Goal: Information Seeking & Learning: Learn about a topic

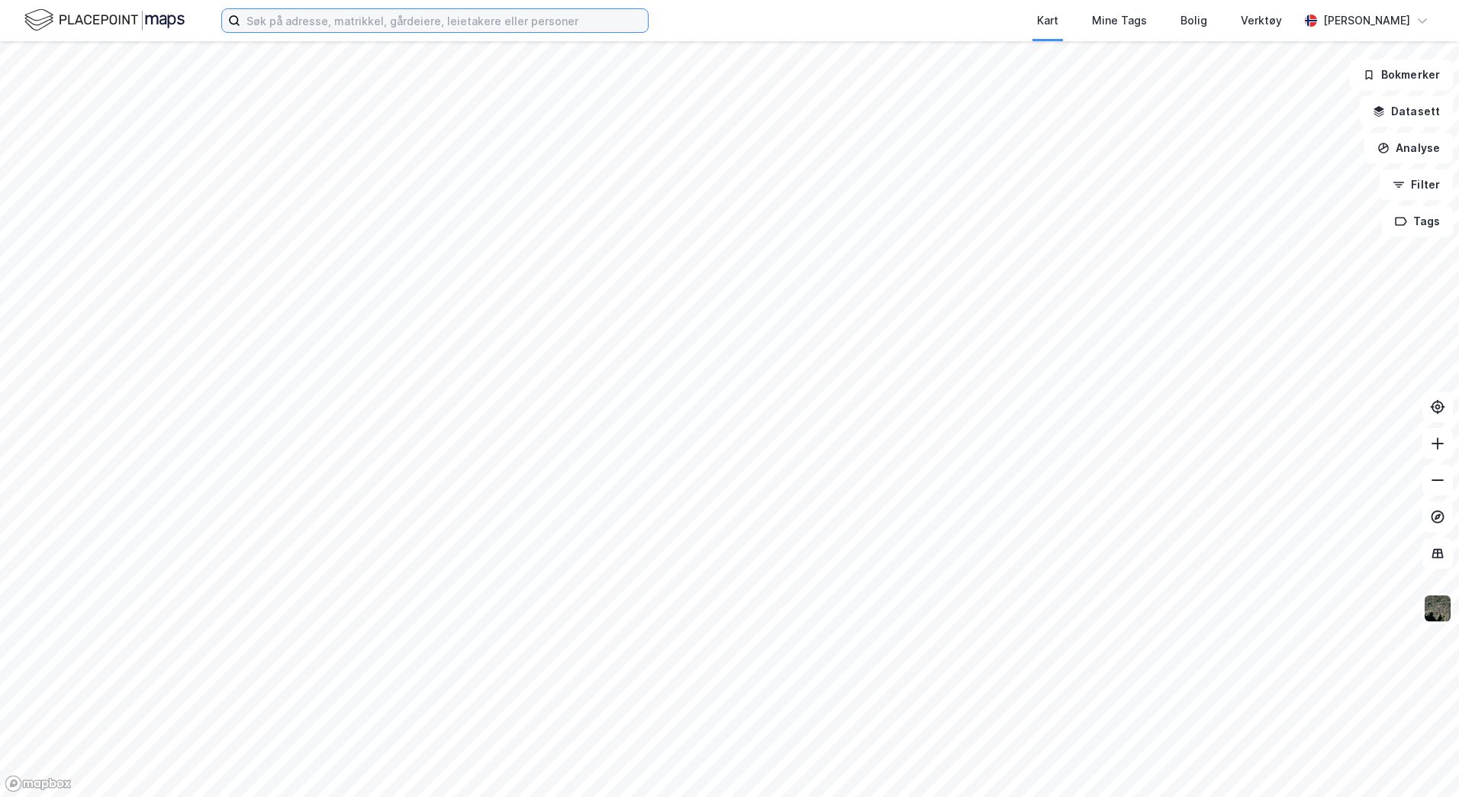
click at [301, 26] on input at bounding box center [443, 20] width 407 height 23
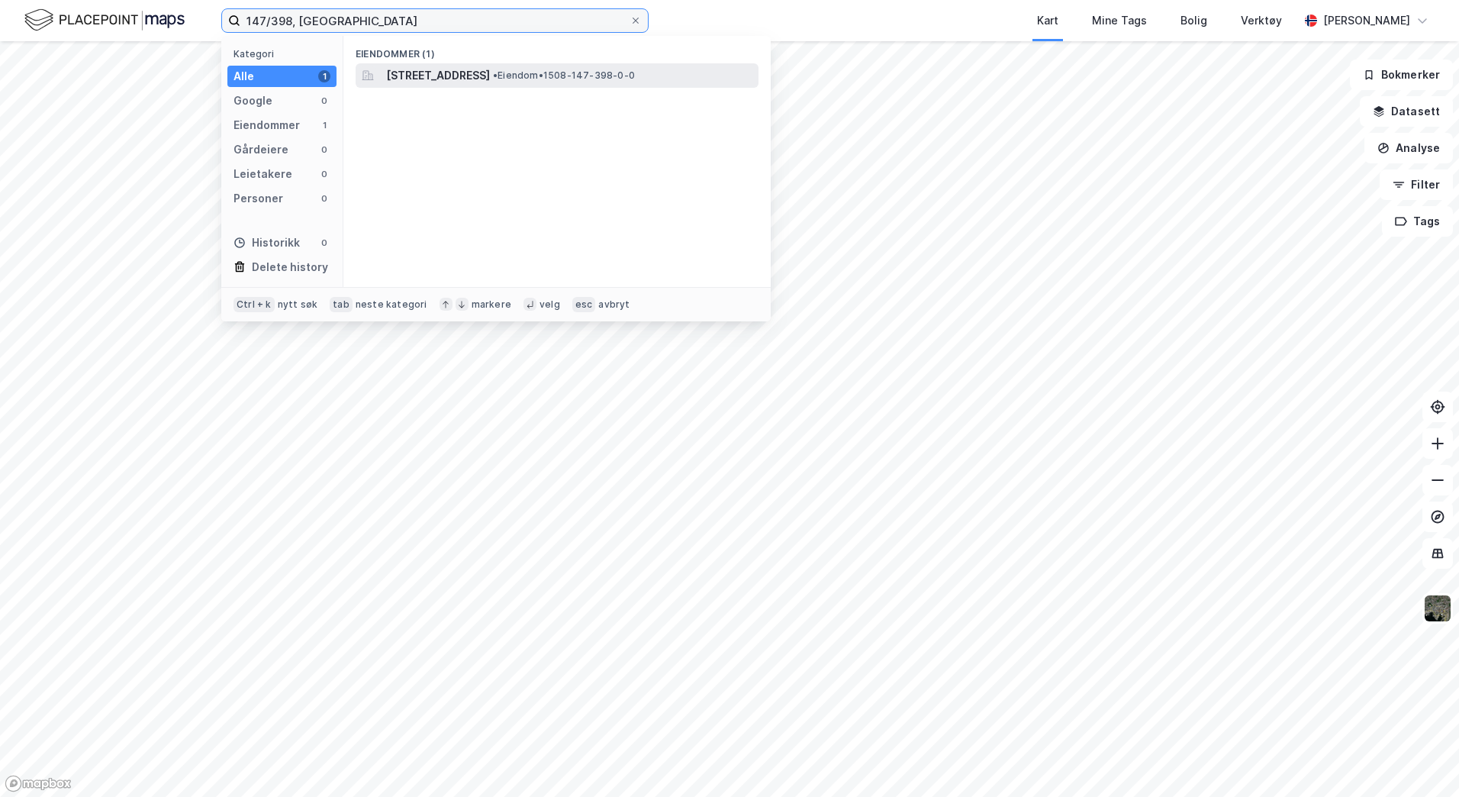
type input "147/398, ålesund"
click at [490, 66] on span "[STREET_ADDRESS]" at bounding box center [438, 75] width 104 height 18
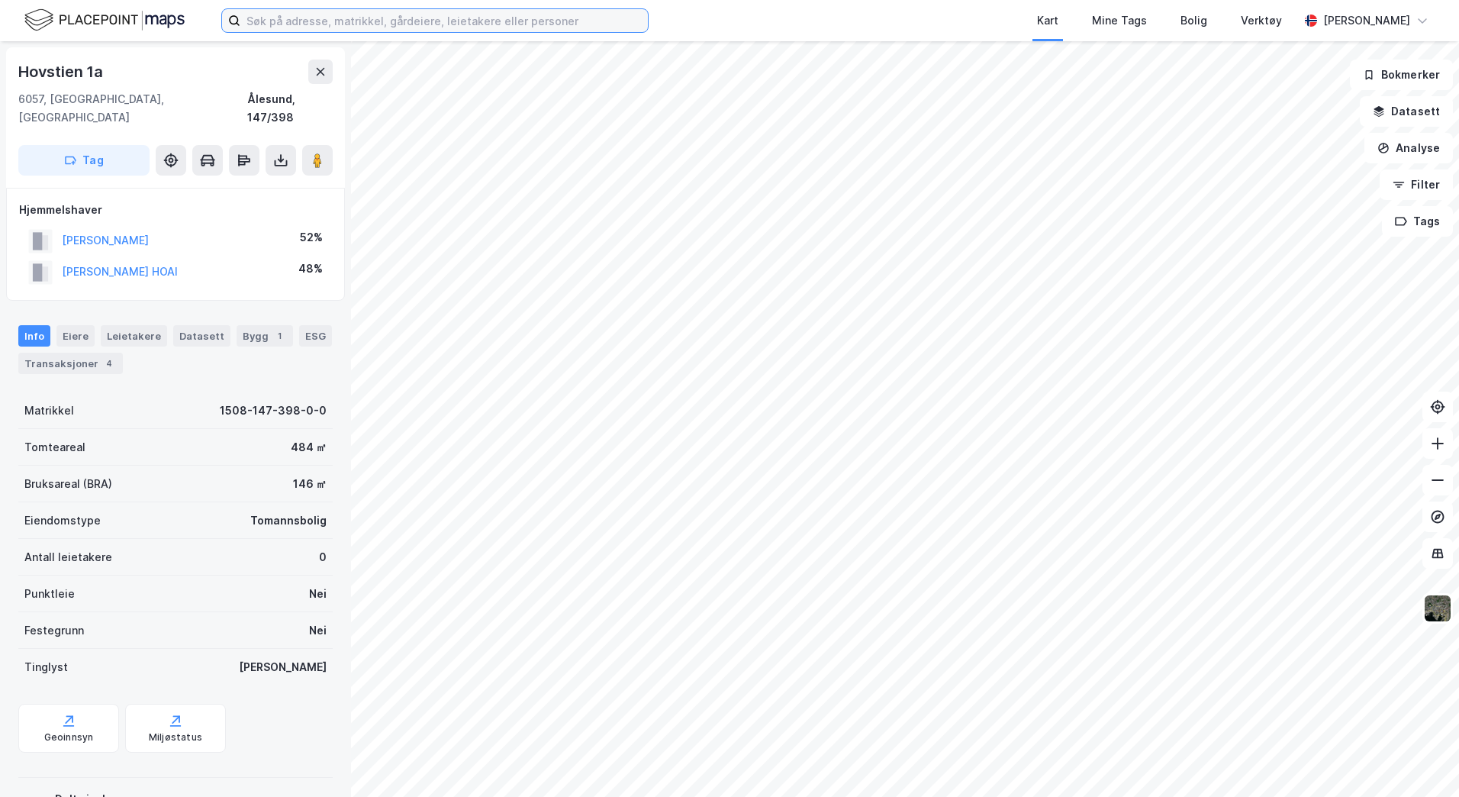
click at [309, 21] on input at bounding box center [443, 20] width 407 height 23
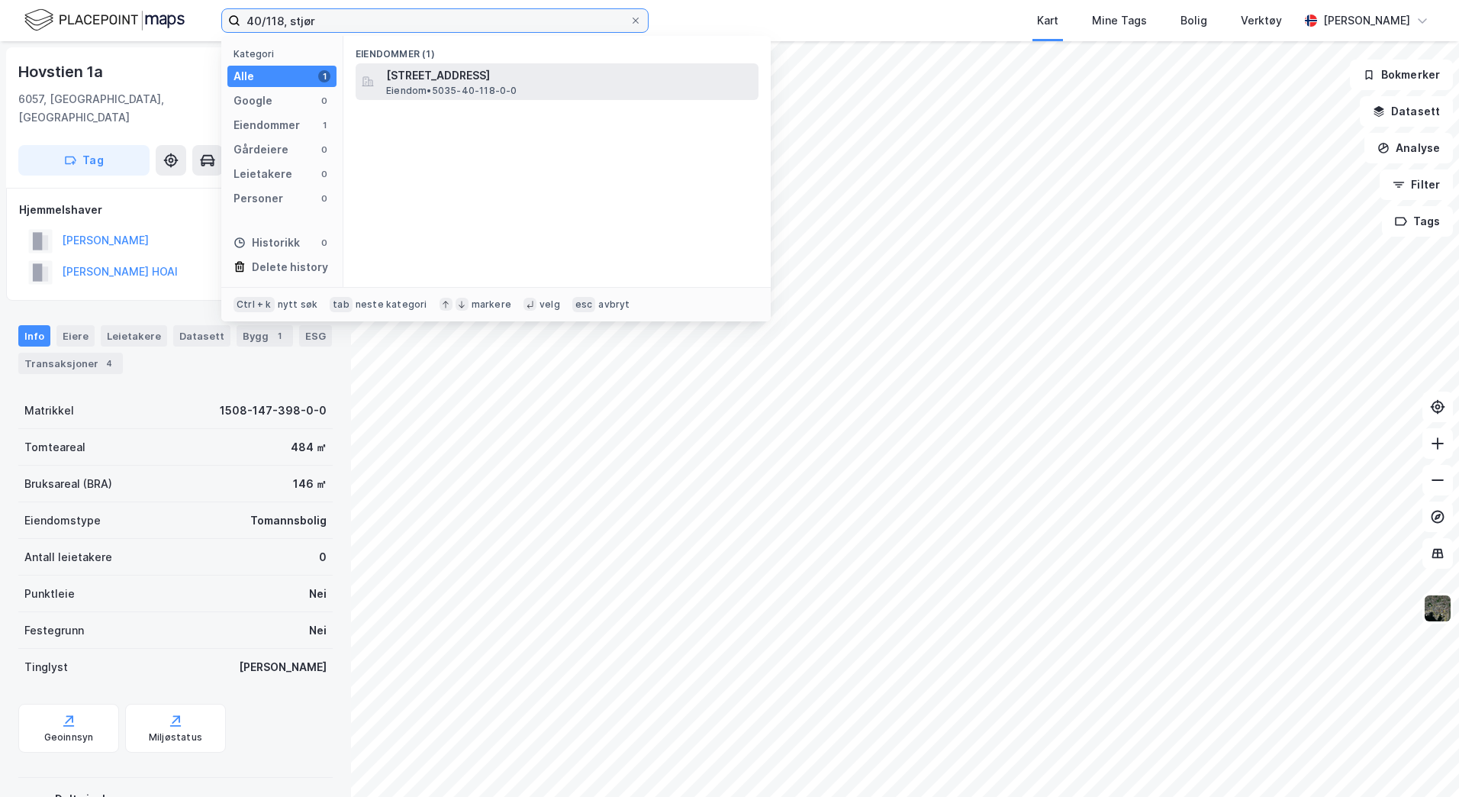
type input "40/118, stjør"
click at [517, 82] on span "[STREET_ADDRESS]" at bounding box center [569, 75] width 366 height 18
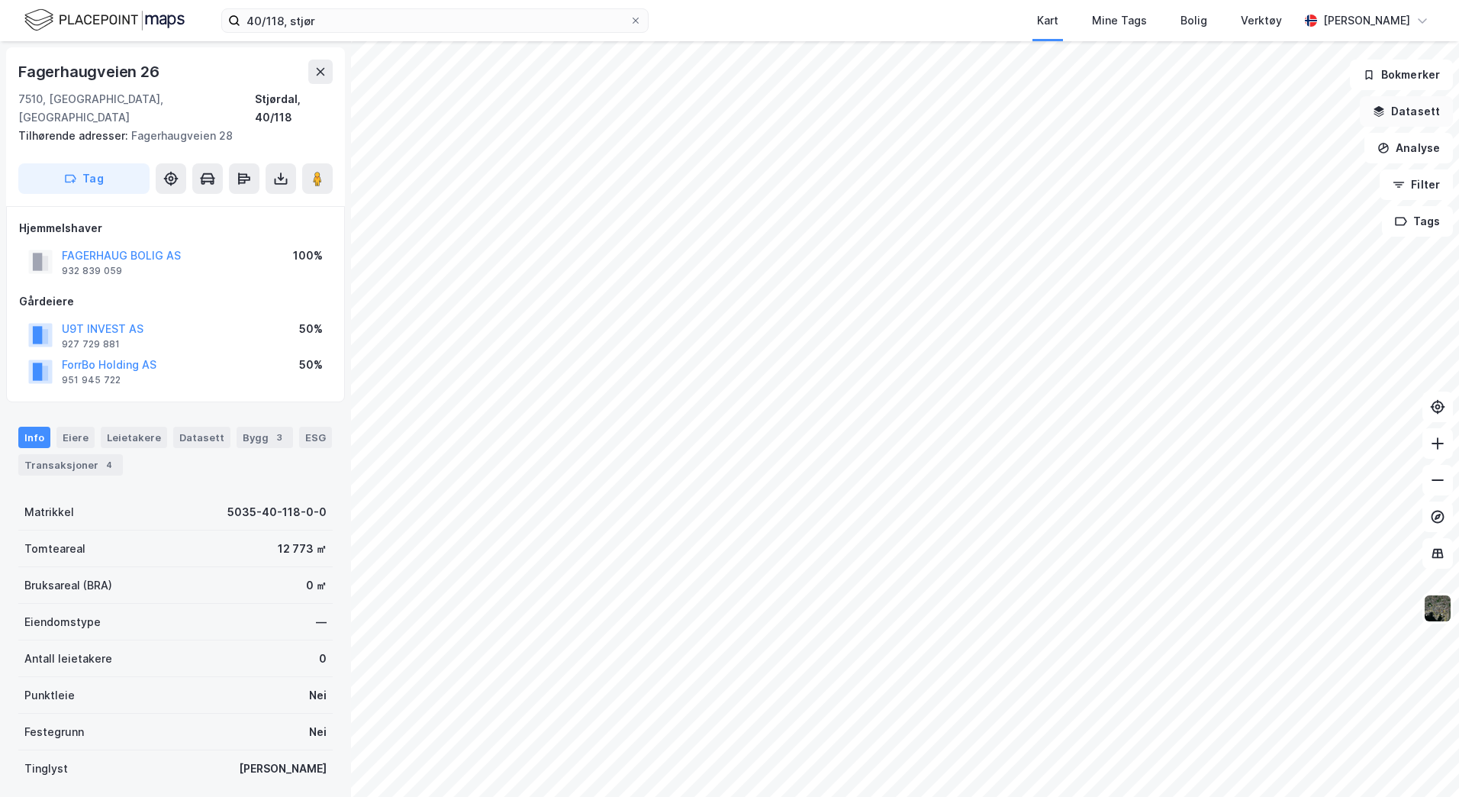
click at [1393, 121] on button "Datasett" at bounding box center [1406, 111] width 93 height 31
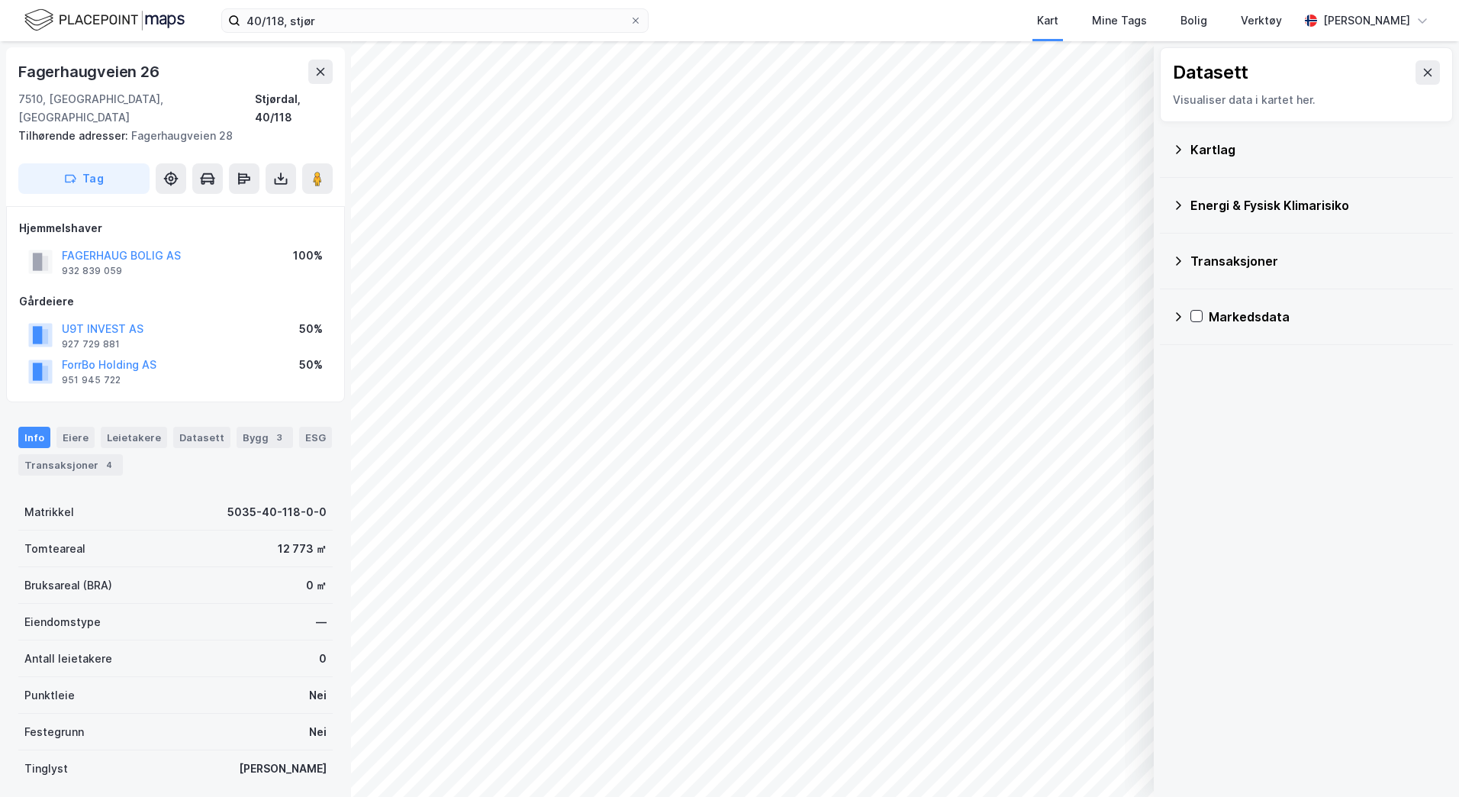
click at [1205, 143] on div "Kartlag" at bounding box center [1315, 149] width 250 height 18
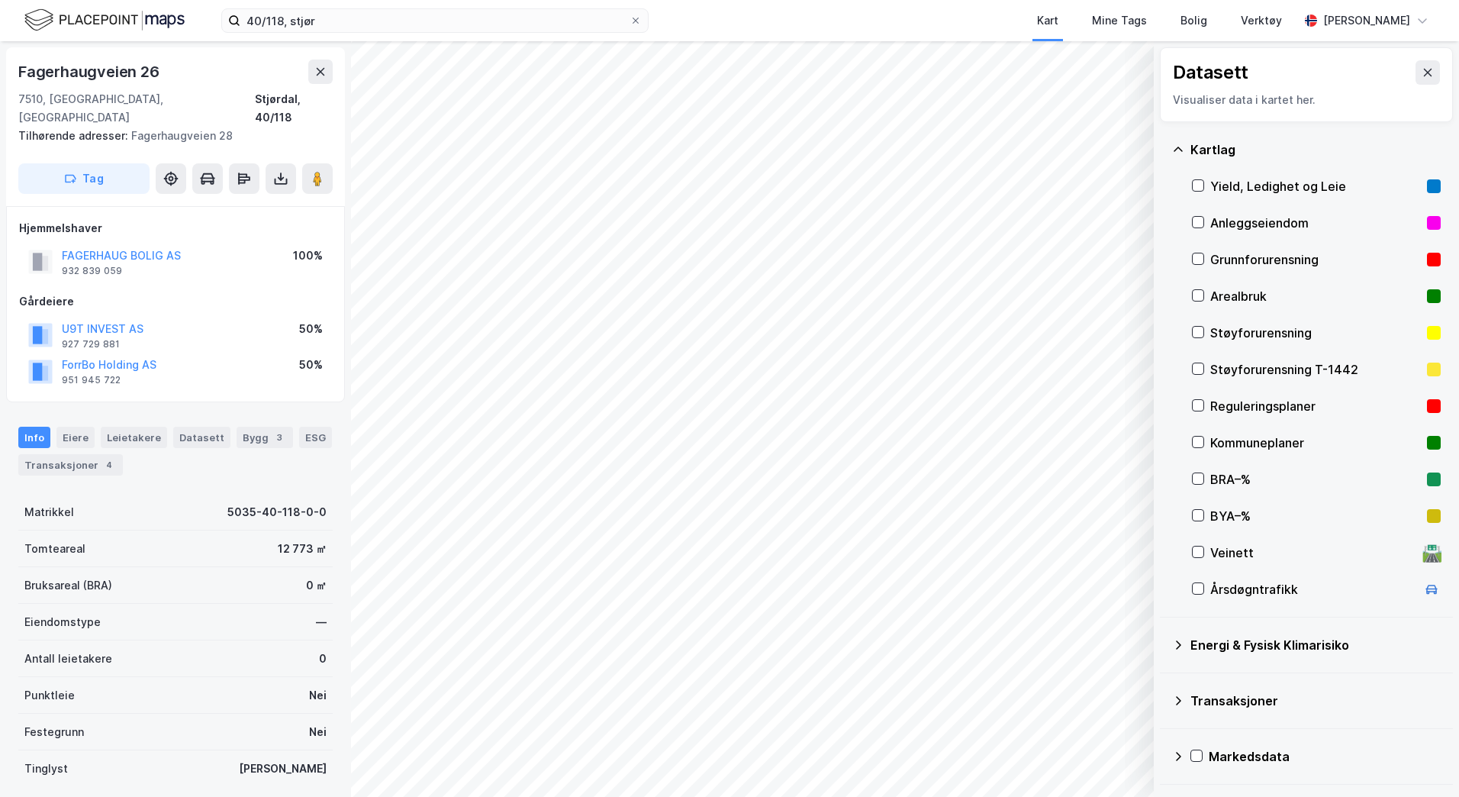
click at [1230, 403] on div "Reguleringsplaner" at bounding box center [1315, 406] width 211 height 18
